Goal: Information Seeking & Learning: Learn about a topic

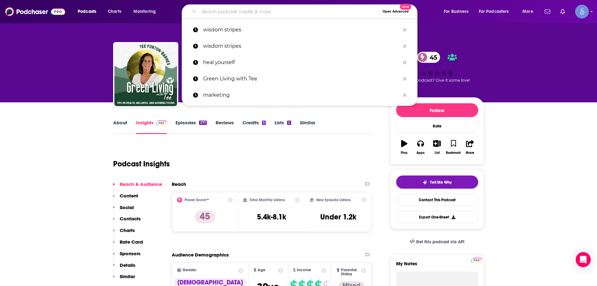
type input "Calming Anxiety"
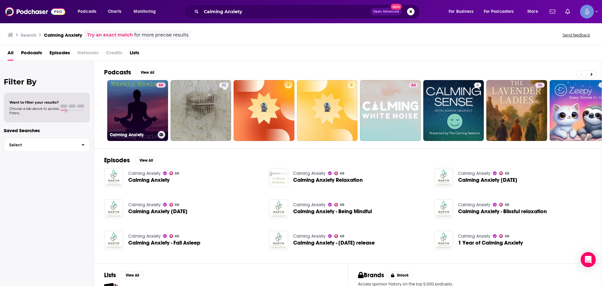
click at [151, 105] on link "68 Calming Anxiety" at bounding box center [137, 110] width 61 height 61
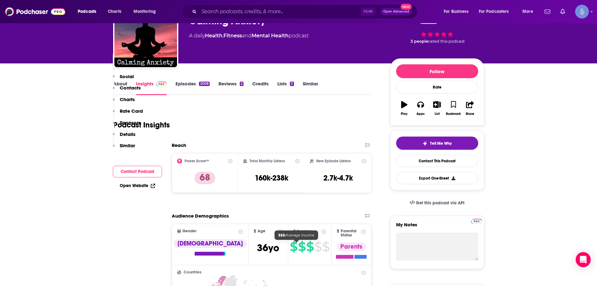
scroll to position [31, 0]
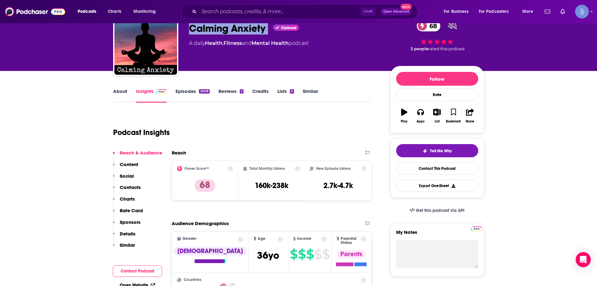
drag, startPoint x: 208, startPoint y: 31, endPoint x: 269, endPoint y: 33, distance: 60.9
click at [269, 33] on div "Calming Anxiety Calming Anxiety Claimed 68 A daily Health , Fitness and Mental …" at bounding box center [298, 45] width 371 height 68
copy div "Calming Anxiety"
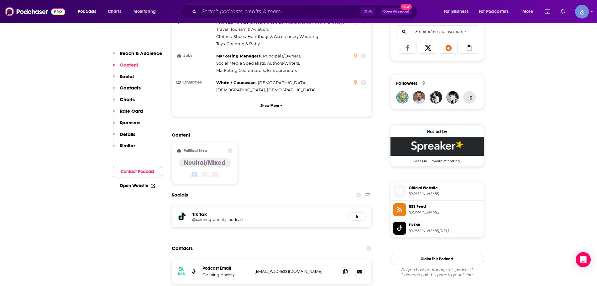
scroll to position [408, 0]
click at [256, 13] on input "Search podcasts, credits, & more..." at bounding box center [280, 12] width 162 height 10
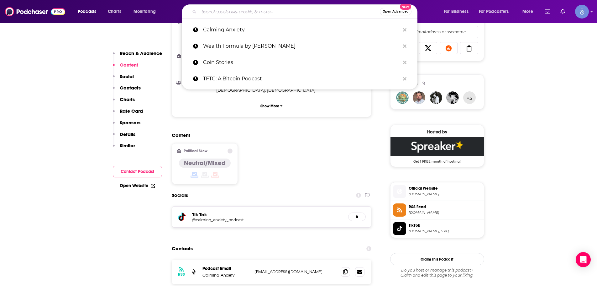
paste input "[PERSON_NAME]"
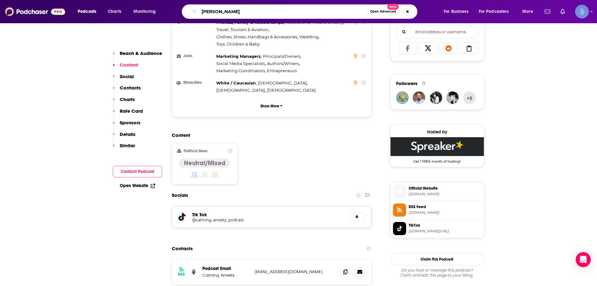
click at [238, 11] on input "[PERSON_NAME]" at bounding box center [283, 12] width 168 height 10
paste input "The Anxiety Guy Podcast"
type input "The Anxiety Guy Podcast"
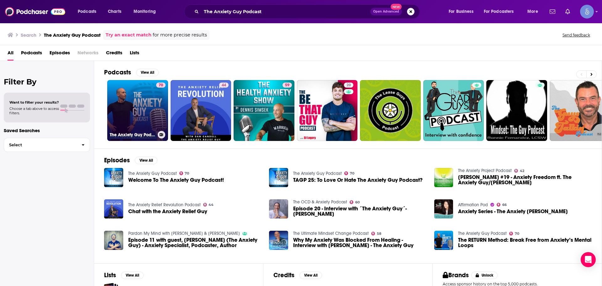
click at [130, 119] on link "70 The Anxiety Guy Podcast" at bounding box center [137, 110] width 61 height 61
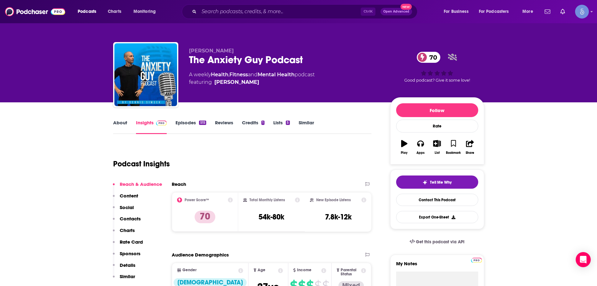
click at [115, 131] on link "About" at bounding box center [120, 126] width 14 height 14
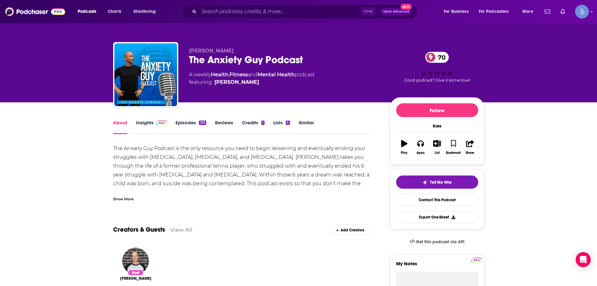
click at [156, 123] on img at bounding box center [161, 122] width 11 height 5
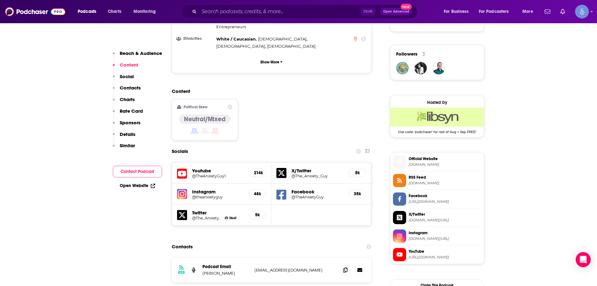
scroll to position [439, 0]
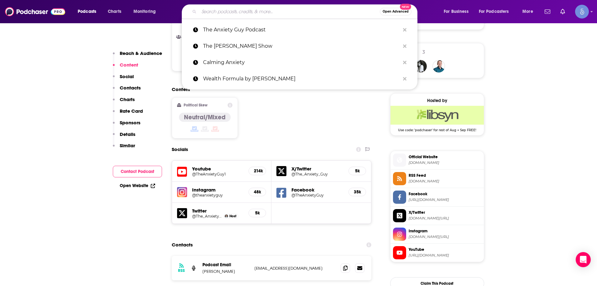
click at [250, 8] on input "Search podcasts, credits, & more..." at bounding box center [289, 12] width 181 height 10
paste input "Your Anxiety Toolkit - Anxiety & OCD Strategies for Everyday"
type input "Your Anxiety Toolkit - Anxiety & OCD Strategies for Everyday"
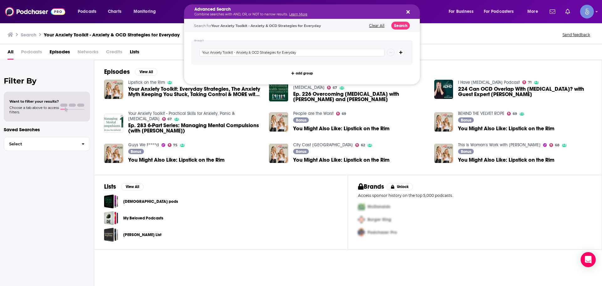
drag, startPoint x: 252, startPoint y: 10, endPoint x: 333, endPoint y: 14, distance: 81.6
click at [408, 12] on icon "Search podcasts, credits, & more..." at bounding box center [407, 11] width 3 height 3
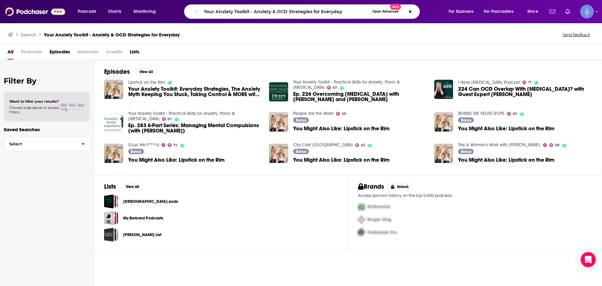
click at [40, 53] on span "Podcasts" at bounding box center [31, 53] width 21 height 13
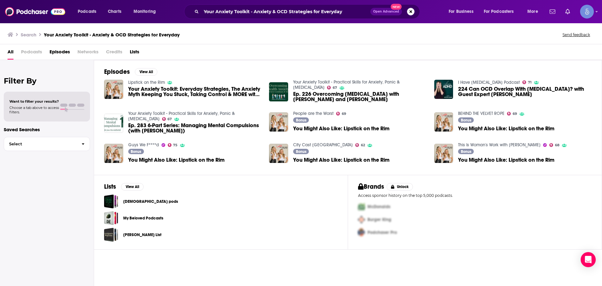
click at [25, 50] on span "Podcasts" at bounding box center [31, 53] width 21 height 13
click at [282, 120] on img "You Might Also Like: Lipstick on the Rim" at bounding box center [278, 121] width 19 height 19
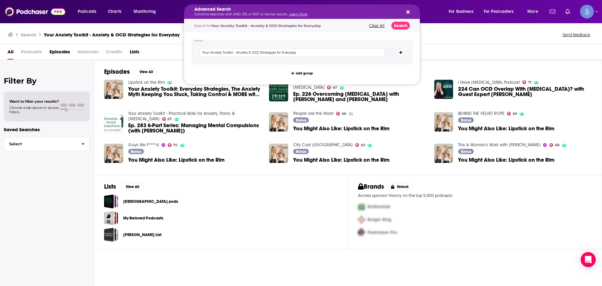
click at [239, 13] on p "Combine searches with AND, OR, or NOT to narrow results. Learn More" at bounding box center [296, 14] width 205 height 3
click at [402, 9] on div "Advanced Search Combine searches with AND, OR, or NOT to narrow results. Learn …" at bounding box center [302, 11] width 236 height 14
click at [410, 12] on icon "Search podcasts, credits, & more..." at bounding box center [407, 11] width 3 height 5
click at [408, 10] on icon "Search podcasts, credits, & more..." at bounding box center [407, 11] width 3 height 5
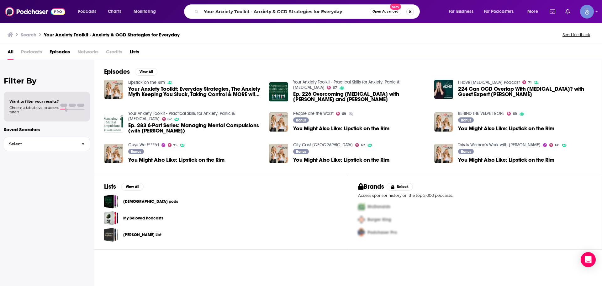
click at [411, 12] on button "Search podcasts, credits, & more..." at bounding box center [410, 12] width 8 height 8
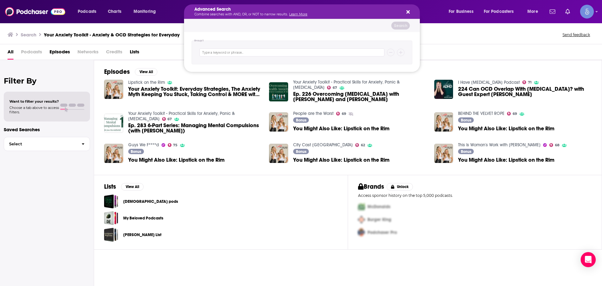
click at [312, 6] on div "Advanced Search Combine searches with AND, OR, or NOT to narrow results. Learn …" at bounding box center [302, 11] width 236 height 14
click at [407, 10] on icon "Search podcasts, credits, & more..." at bounding box center [407, 11] width 3 height 5
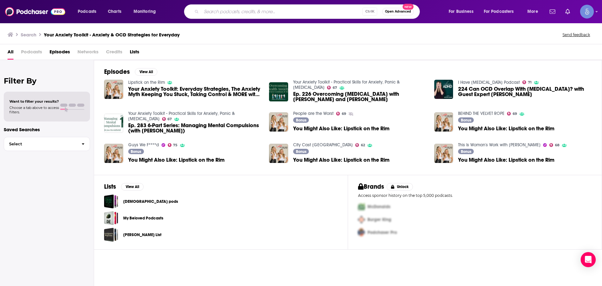
click at [218, 11] on input "Search podcasts, credits, & more..." at bounding box center [281, 12] width 161 height 10
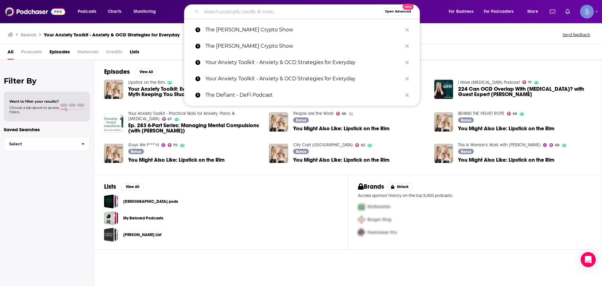
paste input "Your Anxiety Toolkit"
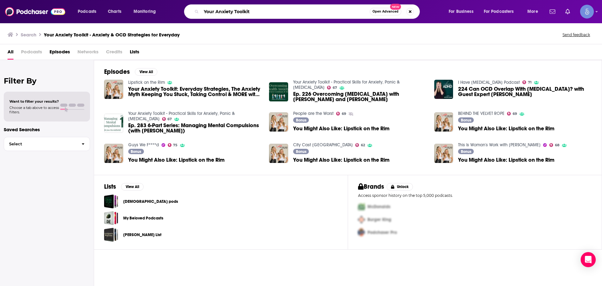
type input "Your Anxiety Toolkit"
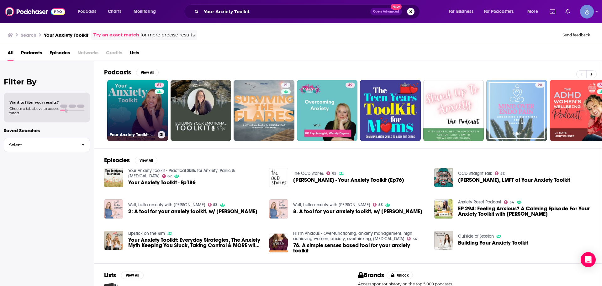
click at [125, 118] on link "67 Your Anxiety Toolkit - Practical Skills for Anxiety, Panic & [MEDICAL_DATA]" at bounding box center [137, 110] width 61 height 61
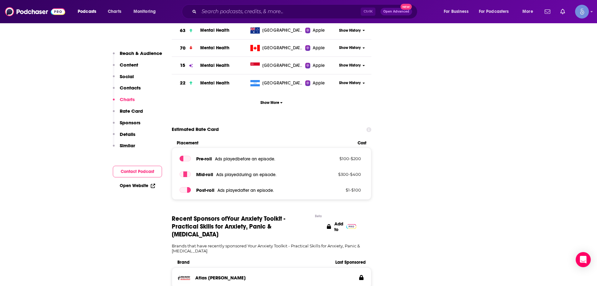
scroll to position [753, 0]
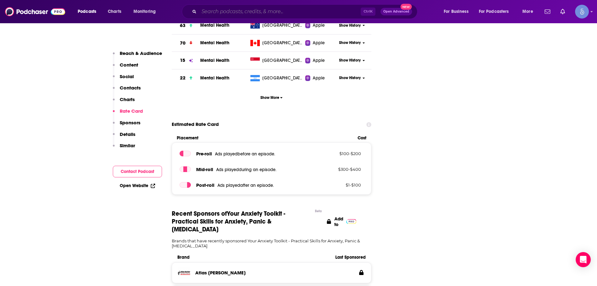
click at [236, 9] on input "Search podcasts, credits, & more..." at bounding box center [280, 12] width 162 height 10
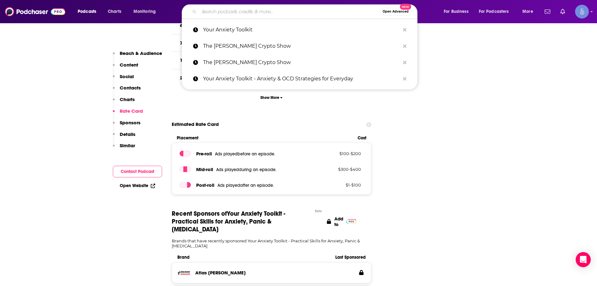
paste input "Disordered: Anxiety Help"
type input "Disordered: Anxiety Help"
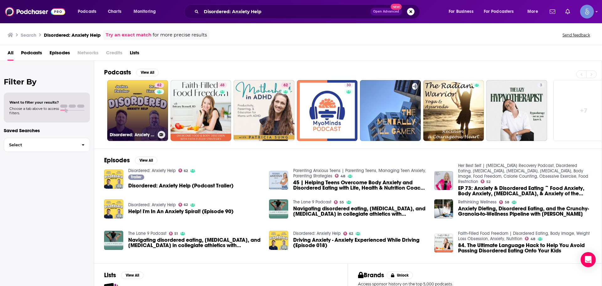
click at [135, 112] on link "62 Disordered: Anxiety Help" at bounding box center [137, 110] width 61 height 61
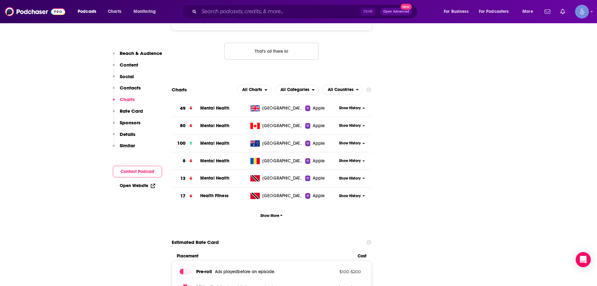
scroll to position [470, 0]
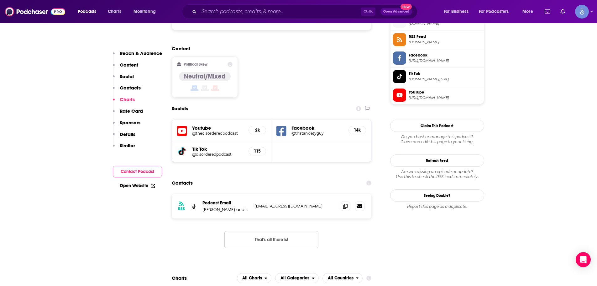
click at [182, 147] on icon at bounding box center [182, 151] width 7 height 8
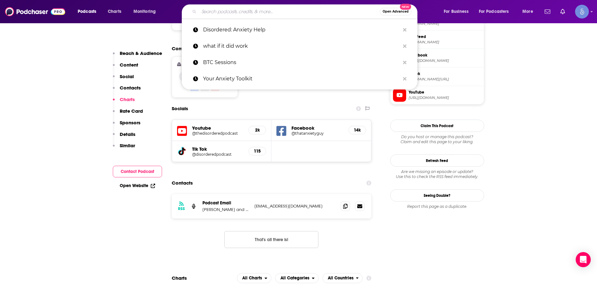
click at [226, 13] on input "Search podcasts, credits, & more..." at bounding box center [289, 12] width 181 height 10
paste input "The Anxious Achiever"
type input "The Anxious Achiever"
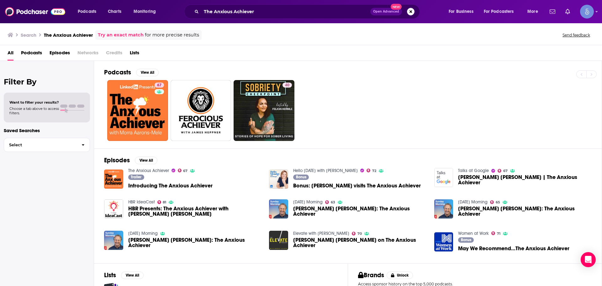
click at [99, 134] on div "Podcasts View All 67 40 Episodes View All The Anxious Achiever 67 Trailer Intro…" at bounding box center [348, 174] width 508 height 226
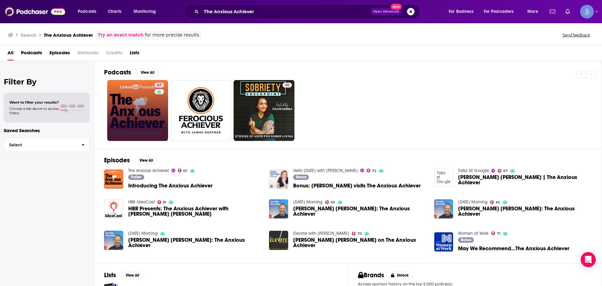
click at [139, 114] on link "67" at bounding box center [137, 110] width 61 height 61
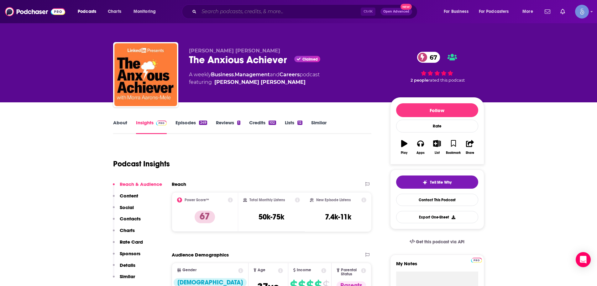
click at [227, 15] on input "Search podcasts, credits, & more..." at bounding box center [280, 12] width 162 height 10
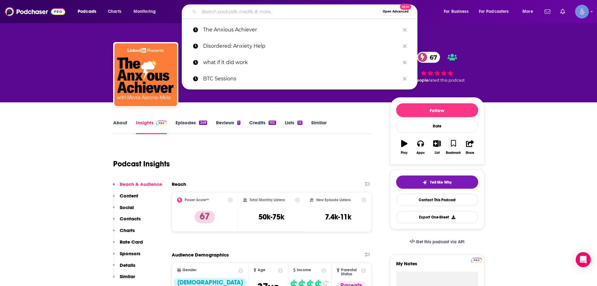
paste input "Your Brain On"
type input "Your Brain On"
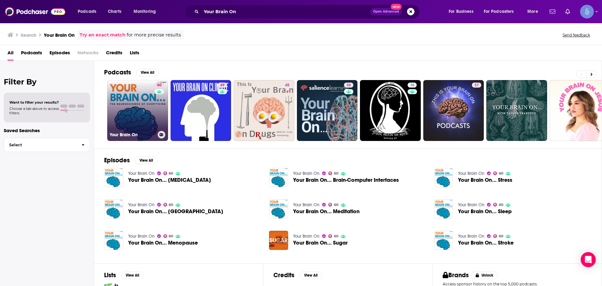
click at [145, 127] on link "60 Your Brain On" at bounding box center [137, 110] width 61 height 61
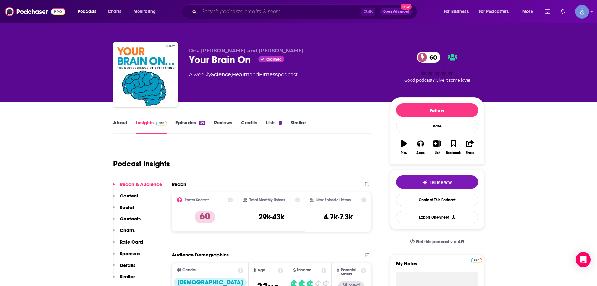
click at [235, 10] on input "Search podcasts, credits, & more..." at bounding box center [280, 12] width 162 height 10
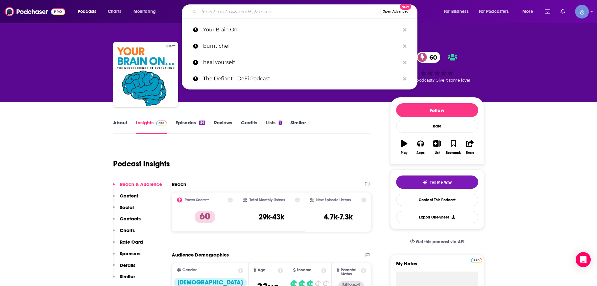
paste input "The Ultimate Human with [PERSON_NAME]"
type input "The Ultimate Human with [PERSON_NAME]"
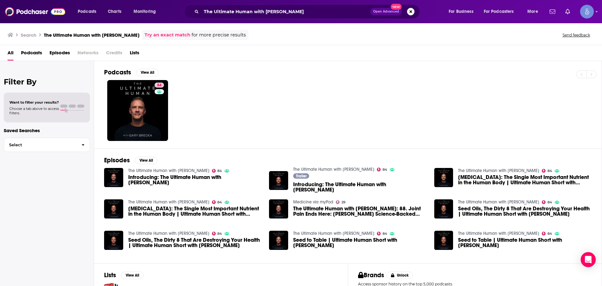
drag, startPoint x: 207, startPoint y: 119, endPoint x: 203, endPoint y: 119, distance: 3.8
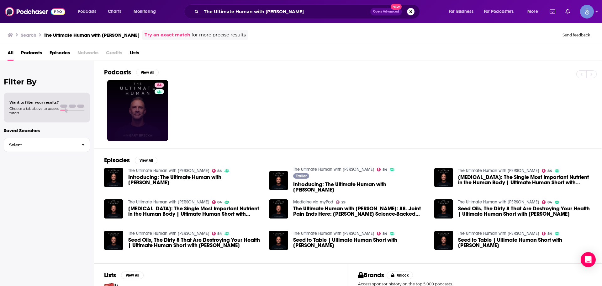
drag, startPoint x: 203, startPoint y: 119, endPoint x: 142, endPoint y: 125, distance: 61.4
click at [142, 125] on link "84" at bounding box center [137, 110] width 61 height 61
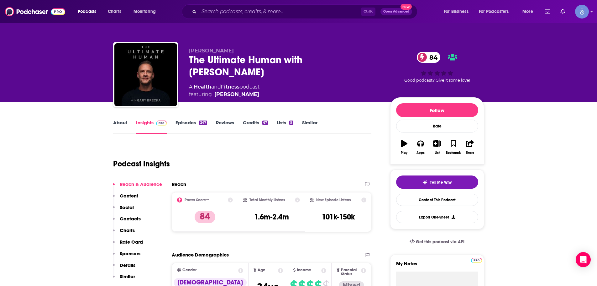
click at [279, 167] on div "Podcast Insights" at bounding box center [240, 160] width 254 height 32
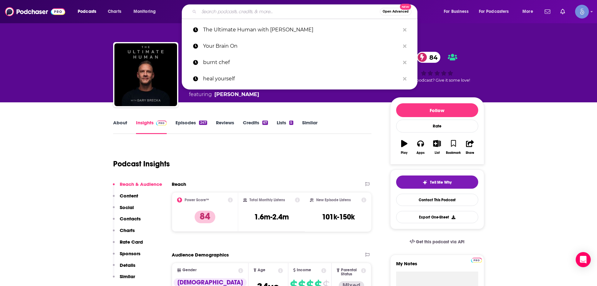
click at [242, 14] on input "Search podcasts, credits, & more..." at bounding box center [289, 12] width 181 height 10
paste input "The Positive Mindset Podcast"
type input "The Positive Mindset Podcast"
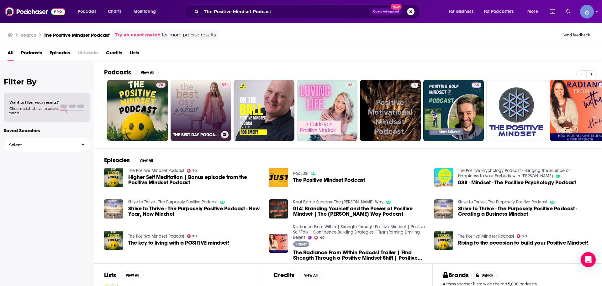
click at [200, 119] on link "57 THE BEST DAY PODCAST, Mindset, Positive Mindset, Encouragement, Motivation, …" at bounding box center [201, 110] width 61 height 61
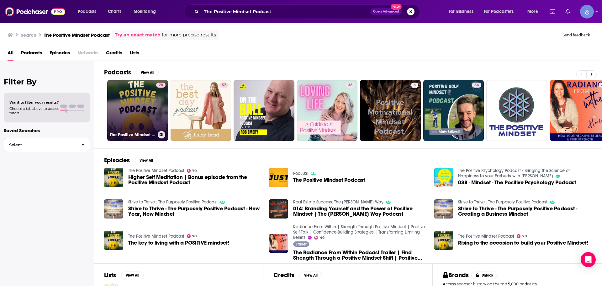
click at [163, 112] on div "70" at bounding box center [160, 106] width 9 height 48
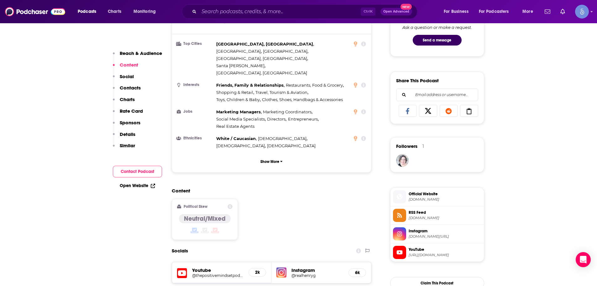
scroll to position [408, 0]
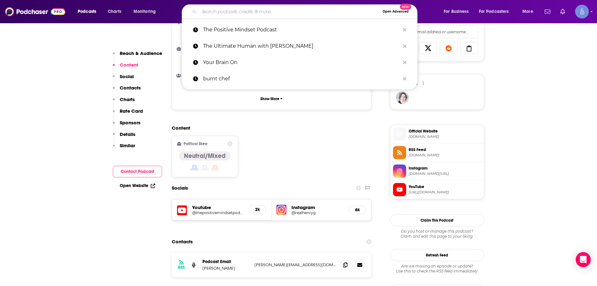
paste input "Dear Therapists with [PERSON_NAME] and [PERSON_NAME]"
type input "Dear Therapists with [PERSON_NAME] and [PERSON_NAME]"
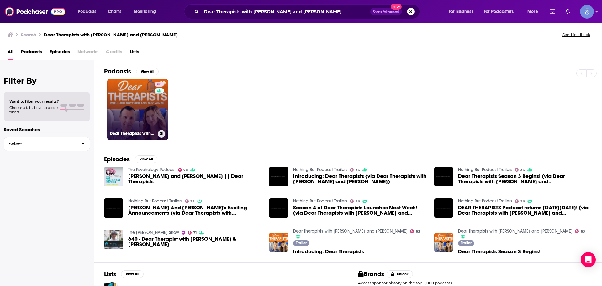
click at [133, 121] on link "63 Dear Therapists with [PERSON_NAME] and [PERSON_NAME]" at bounding box center [137, 109] width 61 height 61
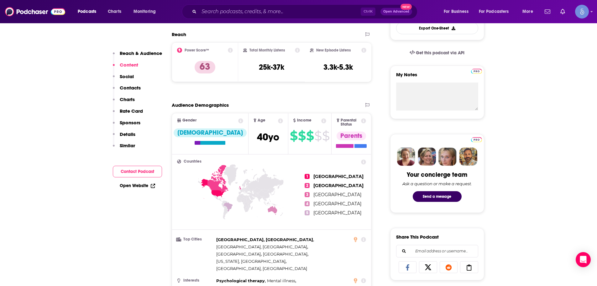
scroll to position [188, 0]
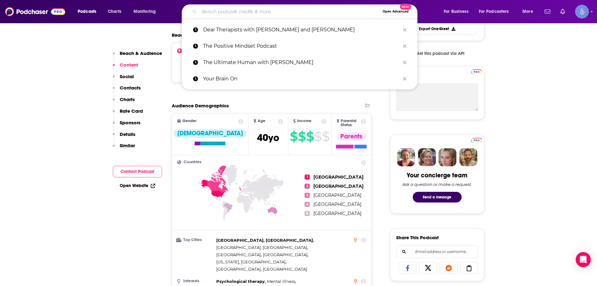
click at [237, 10] on input "Search podcasts, credits, & more..." at bounding box center [289, 12] width 181 height 10
paste input "Feeling Things with [PERSON_NAME] & [PERSON_NAME]"
type input "Feeling Things with [PERSON_NAME] & [PERSON_NAME]"
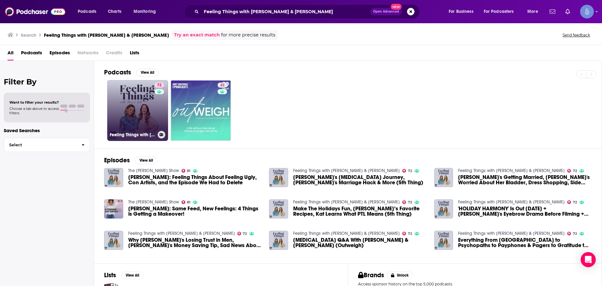
click at [139, 102] on link "72 Feeling Things with [PERSON_NAME] & [PERSON_NAME]" at bounding box center [137, 110] width 61 height 61
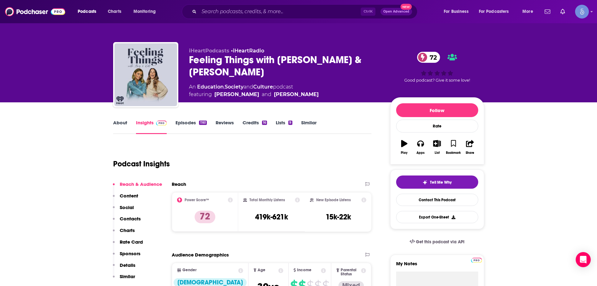
click at [257, 54] on div "Feeling Things with [PERSON_NAME] & [PERSON_NAME] 72" at bounding box center [284, 66] width 191 height 24
click at [319, 152] on div "Podcast Insights" at bounding box center [240, 160] width 254 height 32
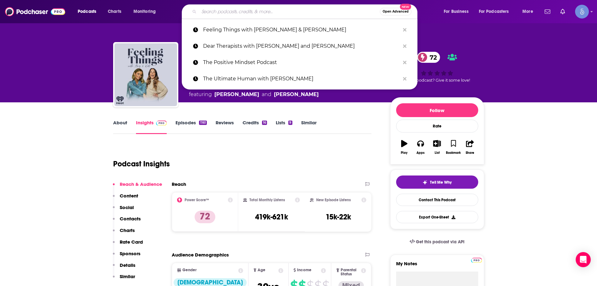
click at [235, 12] on input "Search podcasts, credits, & more..." at bounding box center [289, 12] width 181 height 10
paste input "The Place We Find Ourselves"
type input "The Place We Find Ourselves"
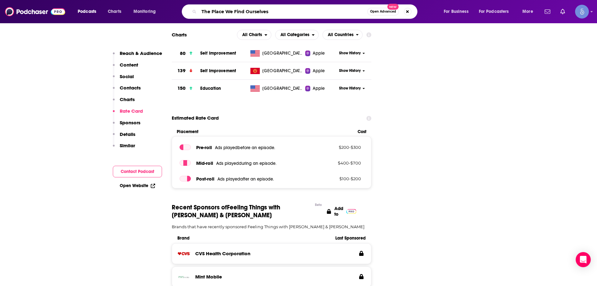
scroll to position [842, 0]
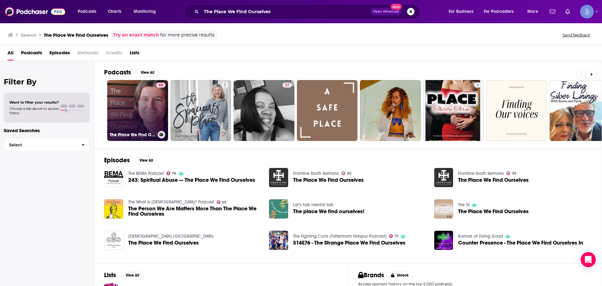
click at [147, 110] on link "68 The Place We Find Ourselves" at bounding box center [137, 110] width 61 height 61
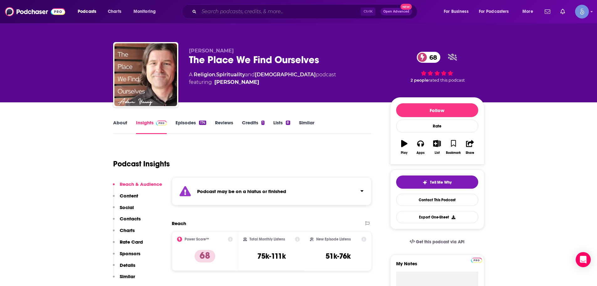
click at [246, 13] on input "Search podcasts, credits, & more..." at bounding box center [280, 12] width 162 height 10
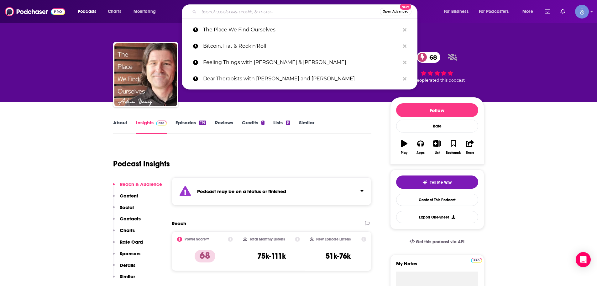
paste input "Transform"
type input "Transform"
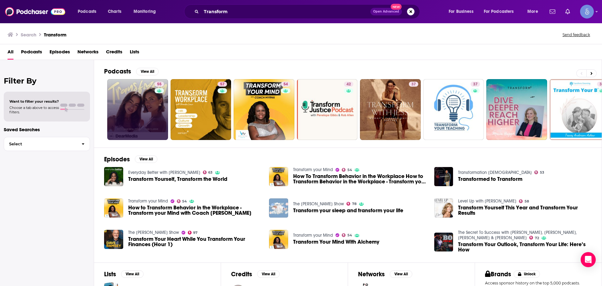
click at [131, 111] on link "55" at bounding box center [137, 109] width 61 height 61
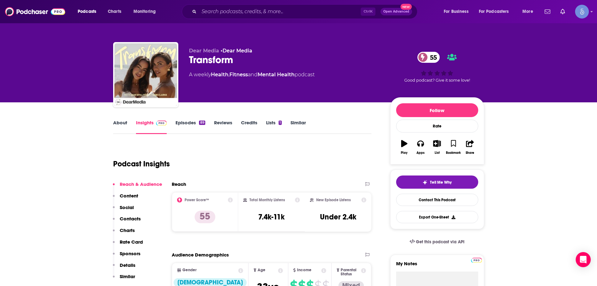
click at [305, 165] on div "Podcast Insights" at bounding box center [240, 160] width 254 height 32
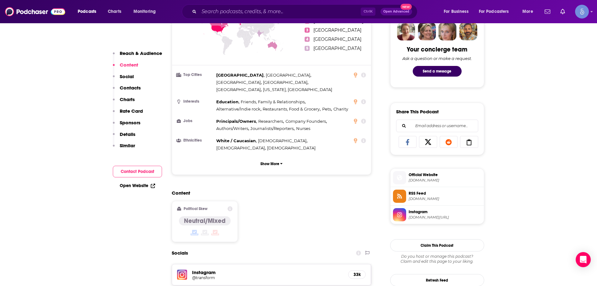
scroll to position [282, 0]
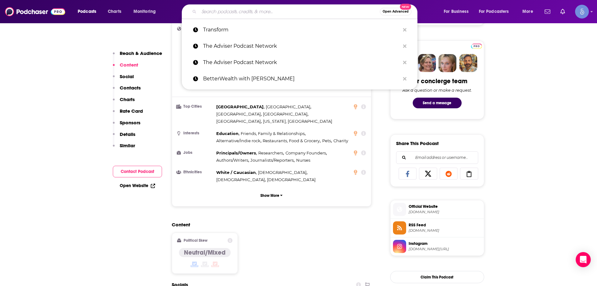
click at [243, 10] on input "Search podcasts, credits, & more..." at bounding box center [289, 12] width 181 height 10
paste input "Teal Swan"
type input "Teal Swan"
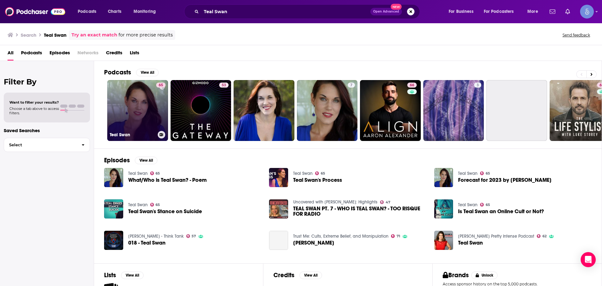
click at [143, 112] on link "65 Teal Swan" at bounding box center [137, 110] width 61 height 61
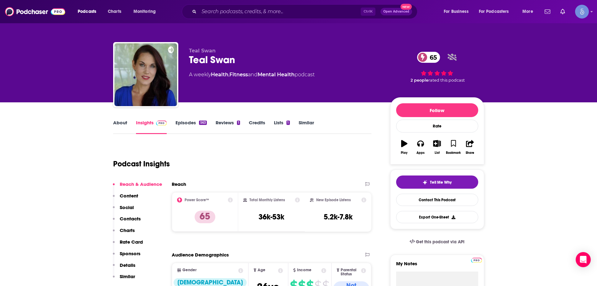
click at [319, 181] on div "Podcast Insights" at bounding box center [242, 162] width 259 height 37
click at [247, 7] on input "Search podcasts, credits, & more..." at bounding box center [280, 12] width 162 height 10
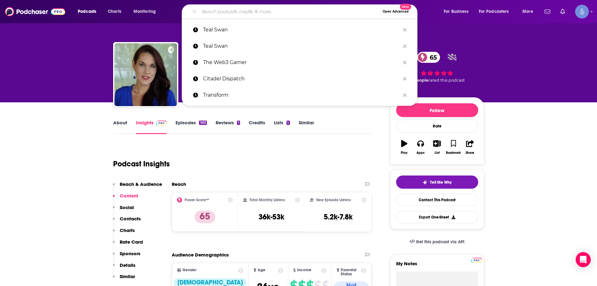
paste input "[PERSON_NAME] Breakdown to Breakthroughs"
type input "[PERSON_NAME] Breakdown to Breakthroughs"
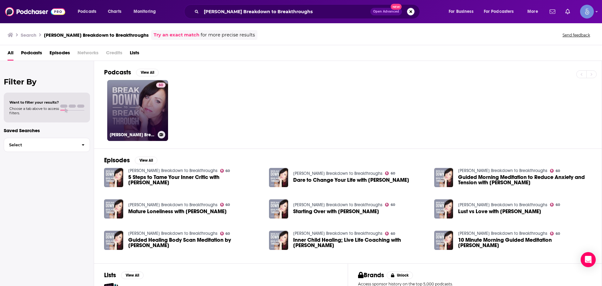
click at [154, 114] on link "60 [PERSON_NAME] Breakdown to Breakthroughs" at bounding box center [137, 110] width 61 height 61
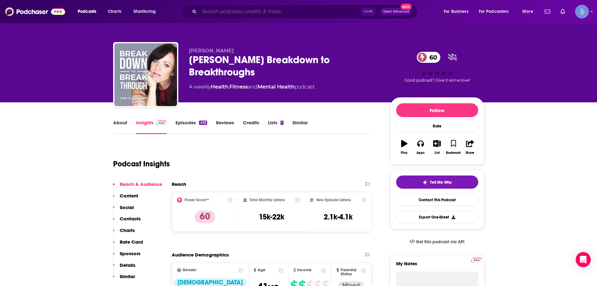
click at [248, 9] on input "Search podcasts, credits, & more..." at bounding box center [280, 12] width 162 height 10
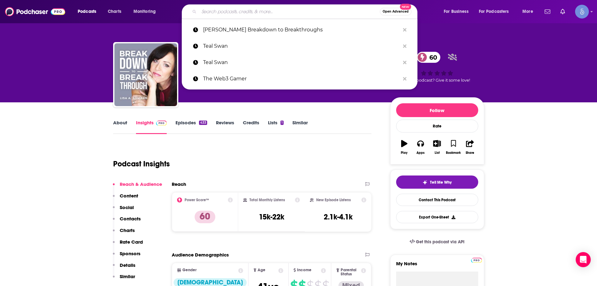
paste input "the matcha diaries"
type input "the matcha diaries"
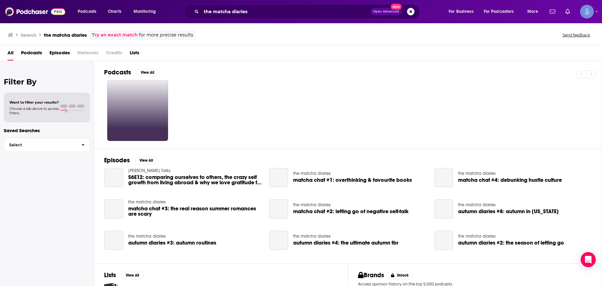
click at [161, 114] on link at bounding box center [137, 110] width 61 height 61
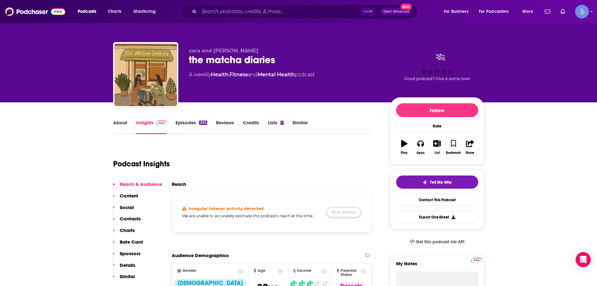
click at [341, 208] on button "Show Anyway" at bounding box center [344, 212] width 34 height 10
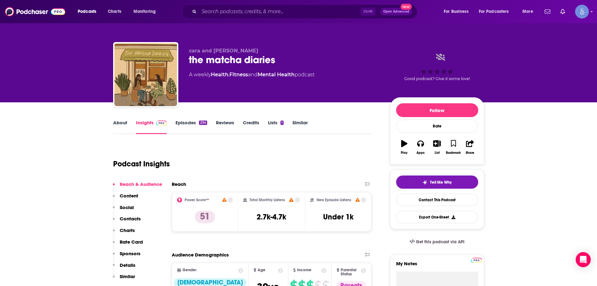
click at [262, 170] on div "Podcast Insights" at bounding box center [240, 160] width 254 height 32
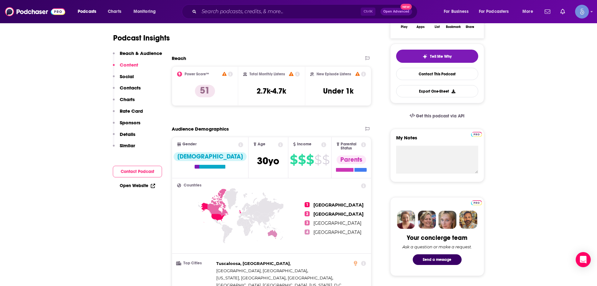
scroll to position [157, 0]
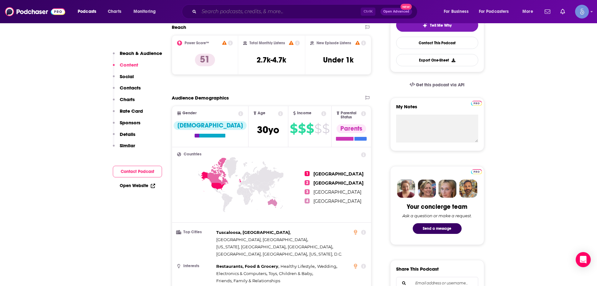
click at [284, 12] on input "Search podcasts, credits, & more..." at bounding box center [280, 12] width 162 height 10
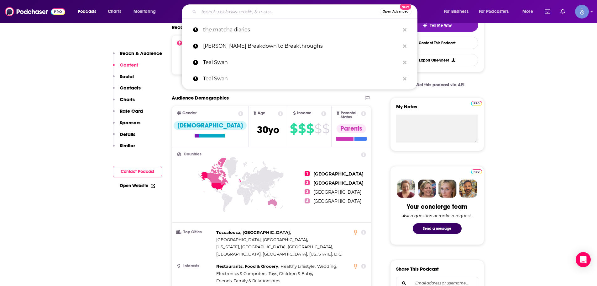
paste input "Stop Chasing Pain"
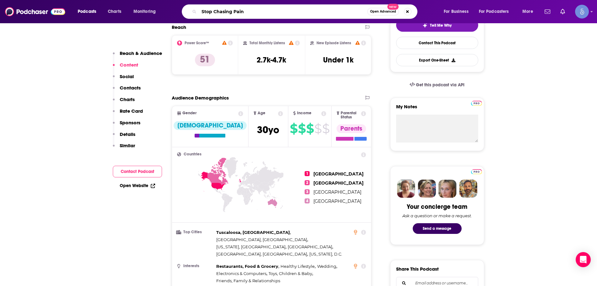
type input "Stop Chasing Pain"
click at [279, 14] on input "Stop Chasing Pain" at bounding box center [283, 12] width 168 height 10
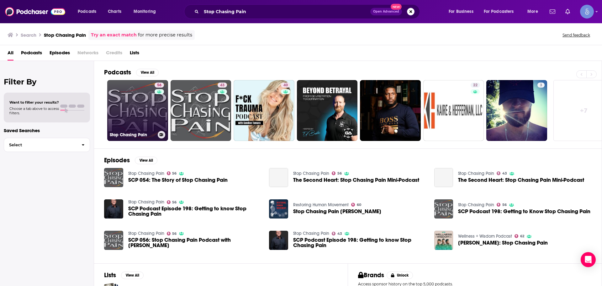
click at [141, 117] on link "56 Stop Chasing Pain" at bounding box center [137, 110] width 61 height 61
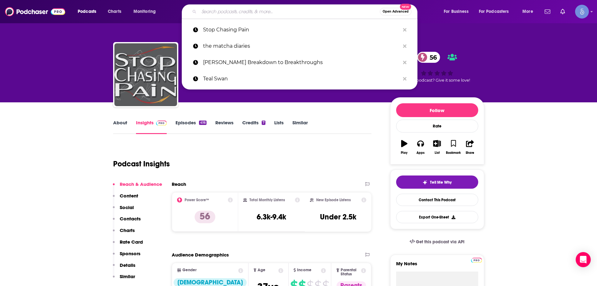
click at [254, 15] on input "Search podcasts, credits, & more..." at bounding box center [289, 12] width 181 height 10
paste input "The Wellness Process"
type input "The Wellness Process"
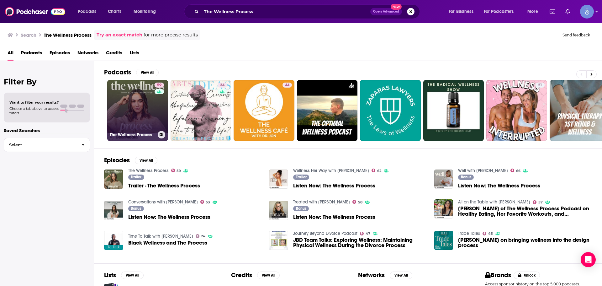
click at [136, 105] on link "59 The Wellness Process" at bounding box center [137, 110] width 61 height 61
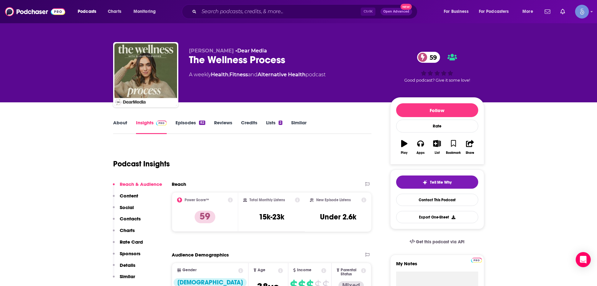
click at [256, 5] on div "Ctrl K Open Advanced New" at bounding box center [300, 11] width 236 height 14
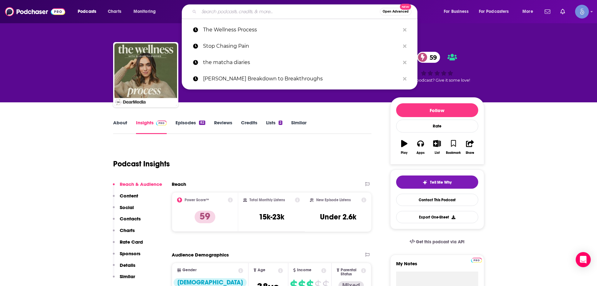
drag, startPoint x: 256, startPoint y: 5, endPoint x: 245, endPoint y: 10, distance: 12.1
click at [245, 10] on input "Search podcasts, credits, & more..." at bounding box center [289, 12] width 181 height 10
paste input "Align Podcast"
type input "Align Podcast"
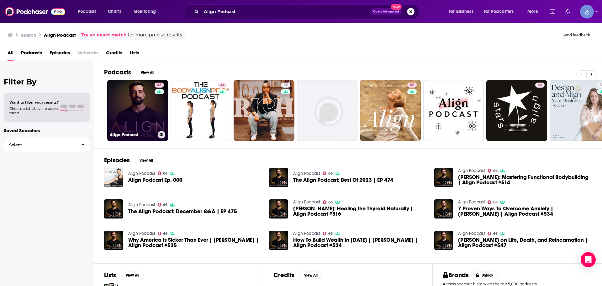
click at [133, 108] on link "66 Align Podcast" at bounding box center [137, 110] width 61 height 61
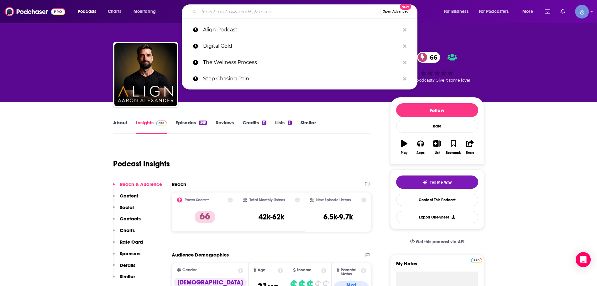
click at [231, 11] on input "Search podcasts, credits, & more..." at bounding box center [289, 12] width 181 height 10
paste input "well said"
type input "well said"
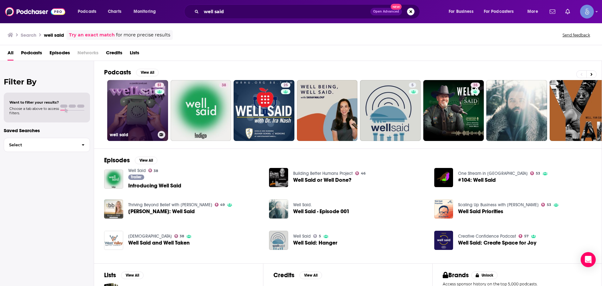
click at [139, 110] on link "51 well said" at bounding box center [137, 110] width 61 height 61
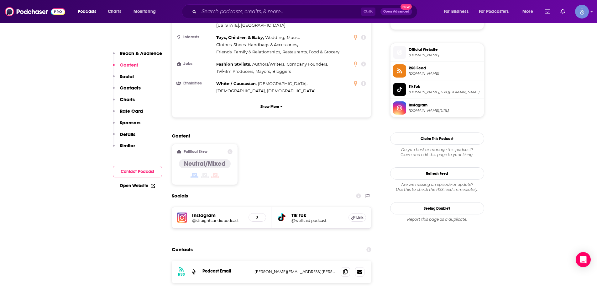
scroll to position [533, 0]
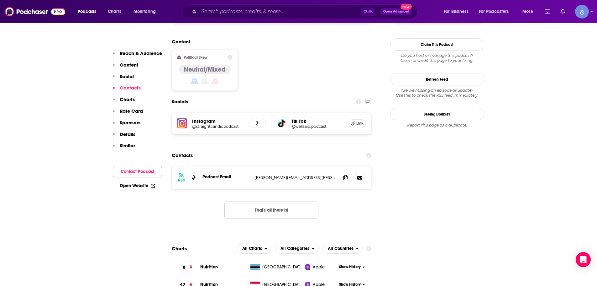
drag, startPoint x: 186, startPoint y: 82, endPoint x: 247, endPoint y: 107, distance: 65.8
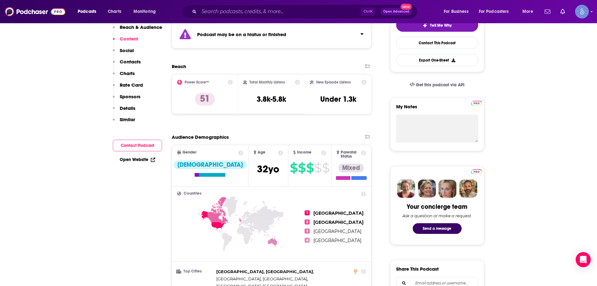
scroll to position [0, 0]
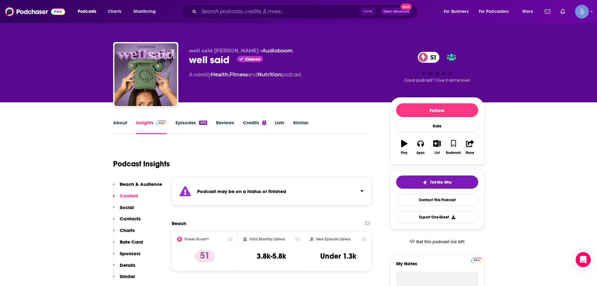
click at [264, 19] on div "Ctrl K Open Advanced New" at bounding box center [300, 11] width 236 height 14
click at [264, 11] on input "Search podcasts, credits, & more..." at bounding box center [280, 12] width 162 height 10
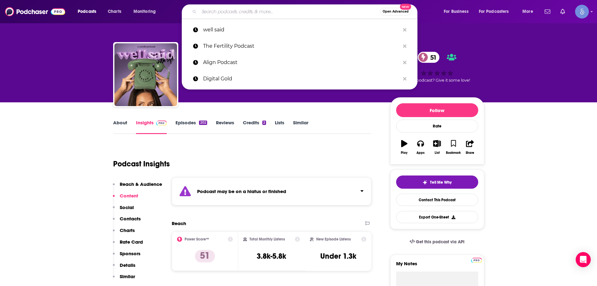
paste input "This Changes Everything with [PERSON_NAME]"
type input "This Changes Everything with [PERSON_NAME]"
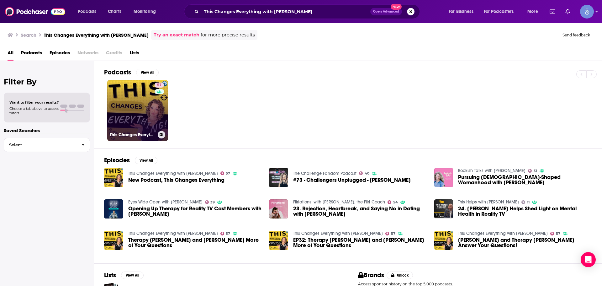
click at [140, 119] on link "57 This Changes Everything with [PERSON_NAME]" at bounding box center [137, 110] width 61 height 61
